Goal: Task Accomplishment & Management: Manage account settings

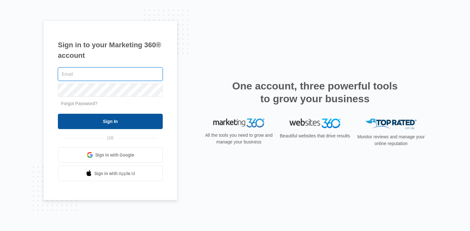
type input "[EMAIL_ADDRESS][PERSON_NAME][DOMAIN_NAME]"
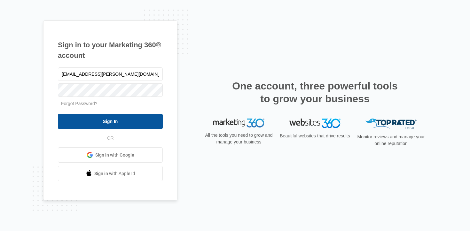
click at [113, 120] on input "Sign In" at bounding box center [110, 121] width 105 height 15
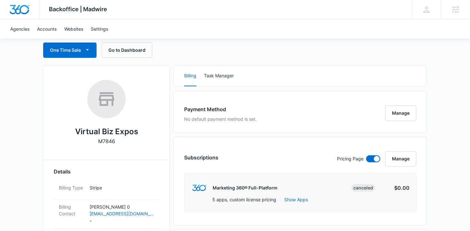
scroll to position [61, 0]
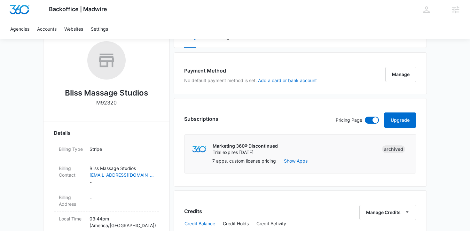
scroll to position [32, 0]
